Goal: Information Seeking & Learning: Check status

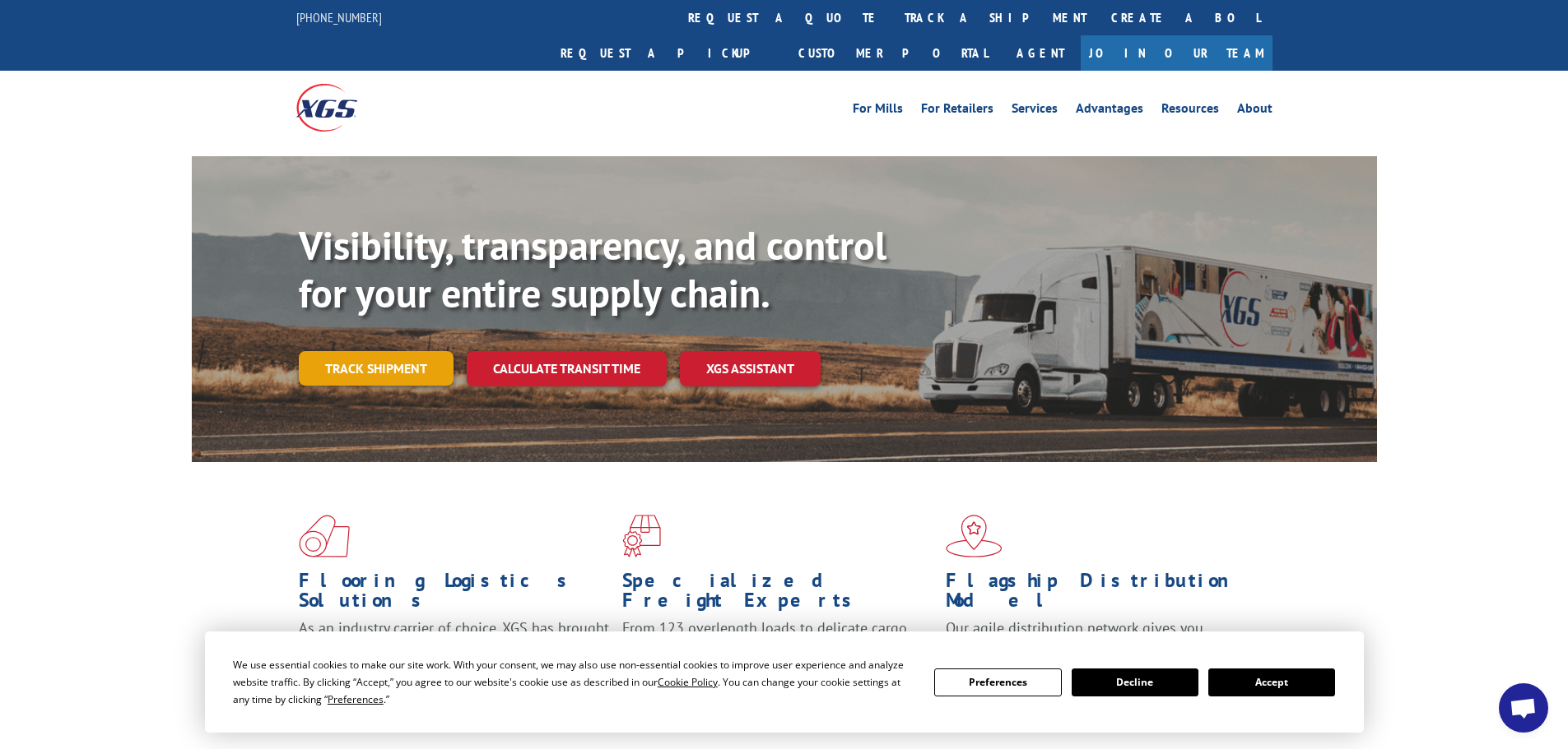
click at [401, 351] on link "Track shipment" at bounding box center [376, 368] width 155 height 35
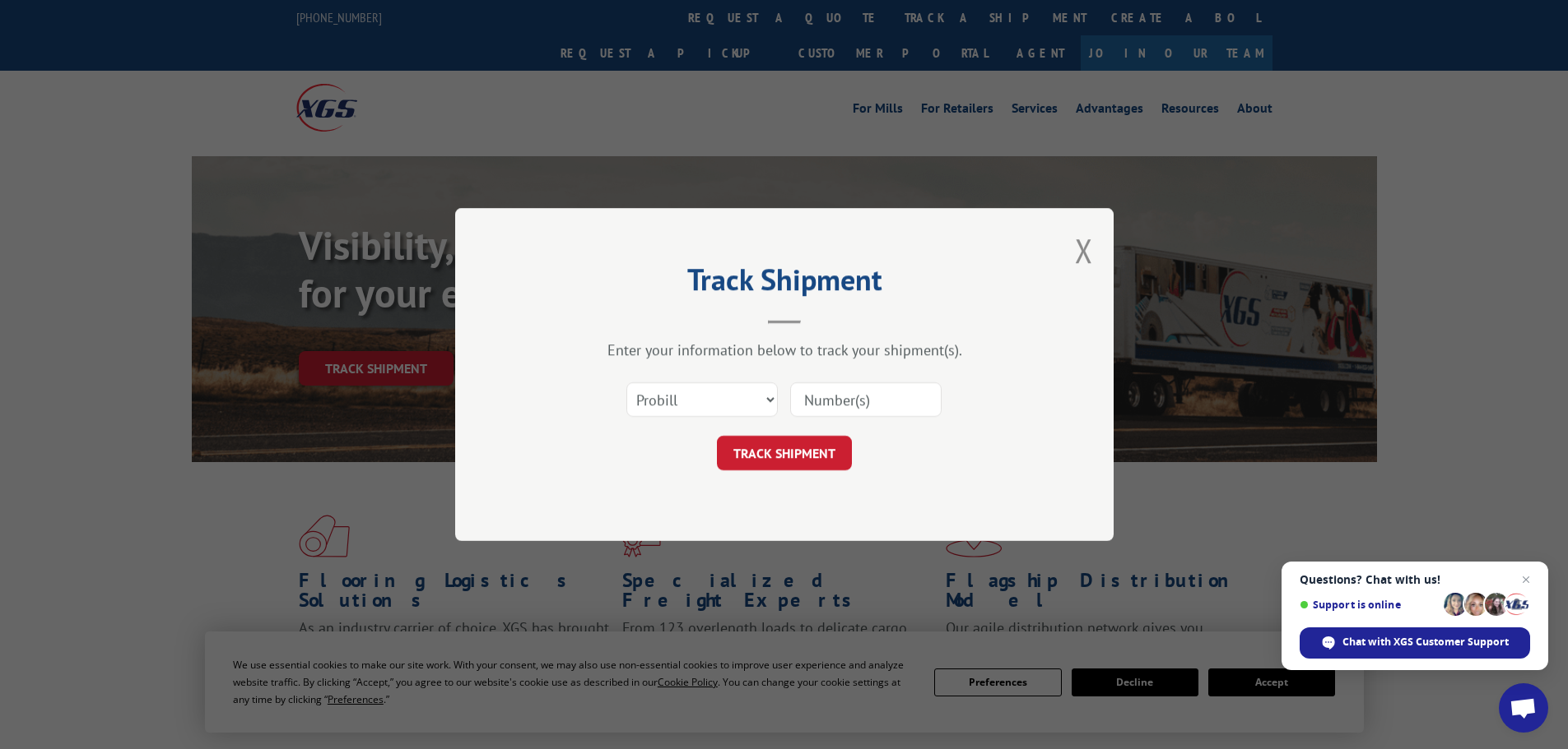
click at [871, 407] on input at bounding box center [865, 400] width 151 height 35
type input "17466290"
click at [770, 400] on select "Select category... Probill BOL PO" at bounding box center [701, 400] width 151 height 35
click at [767, 393] on select "Select category... Probill BOL PO" at bounding box center [701, 400] width 151 height 35
click at [772, 452] on button "TRACK SHIPMENT" at bounding box center [784, 453] width 135 height 35
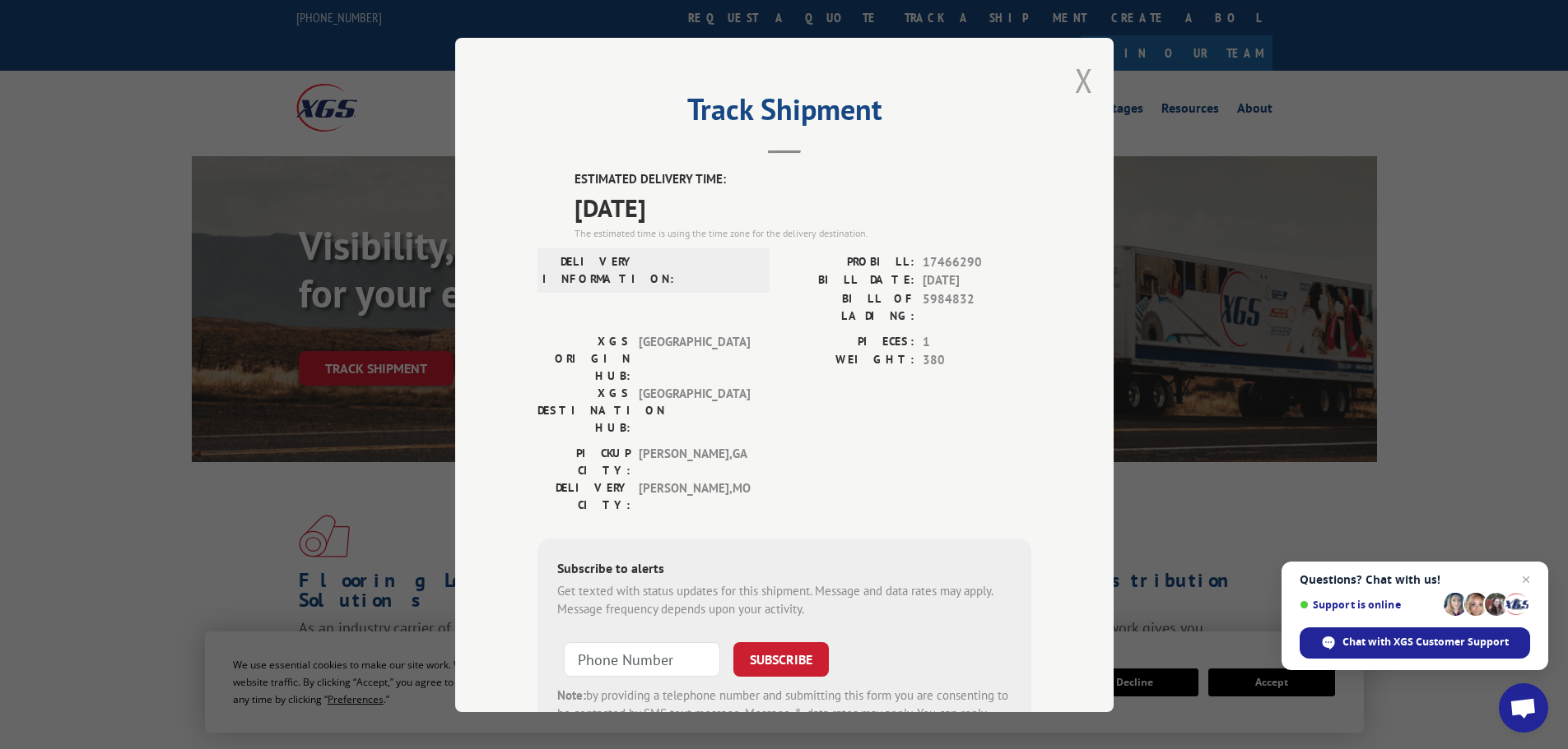
click at [1074, 82] on button "Close modal" at bounding box center [1083, 80] width 18 height 43
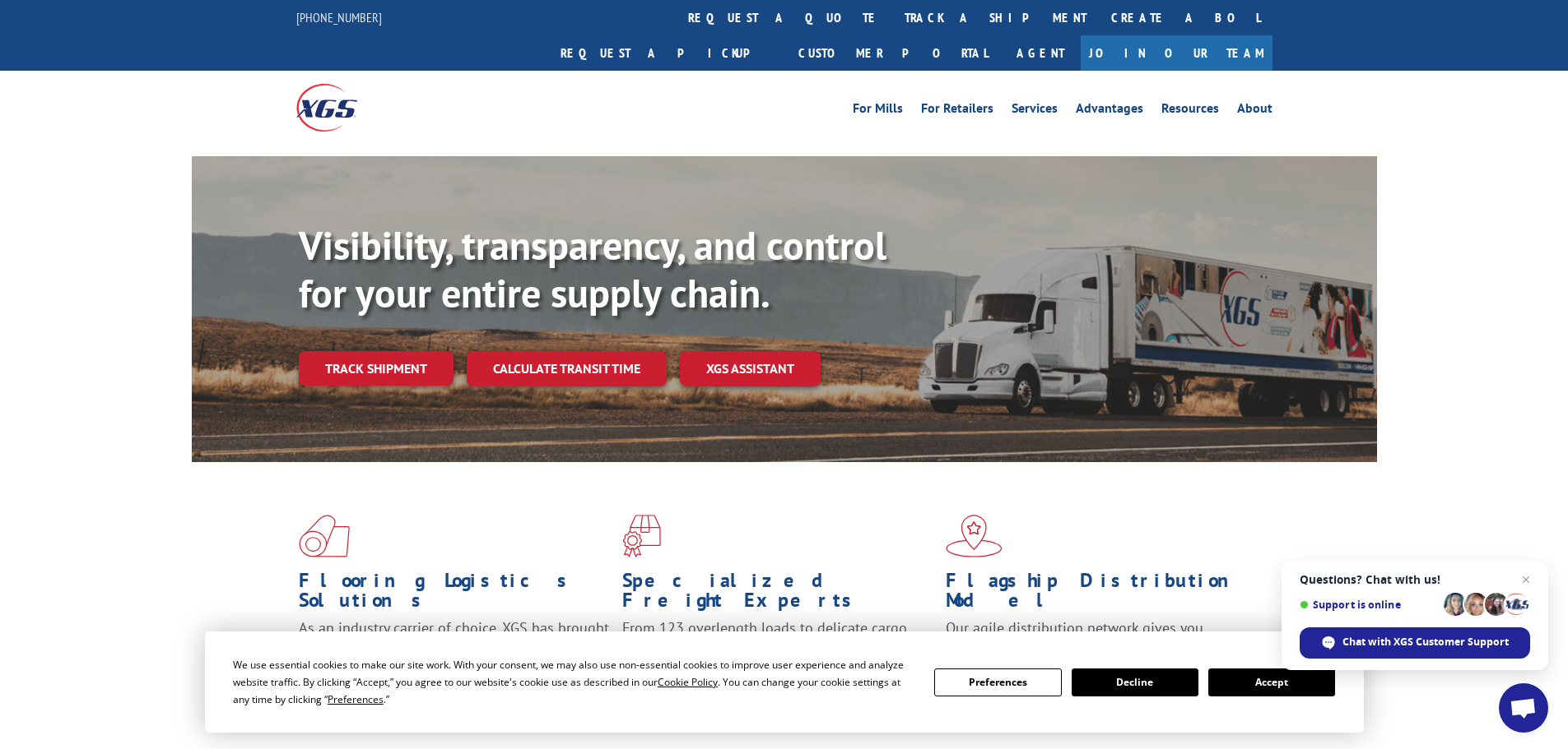
click at [1301, 679] on button "Accept" at bounding box center [1271, 683] width 126 height 28
